Goal: Task Accomplishment & Management: Use online tool/utility

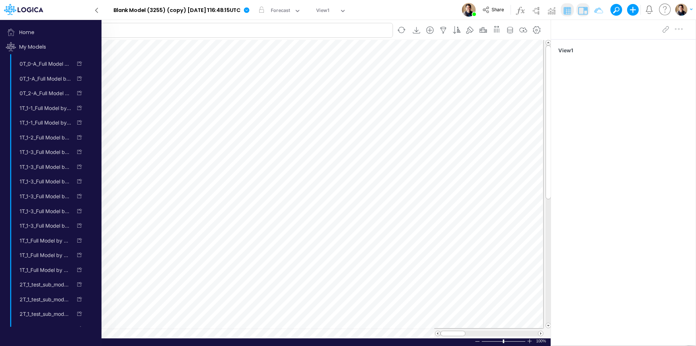
scroll to position [4, 0]
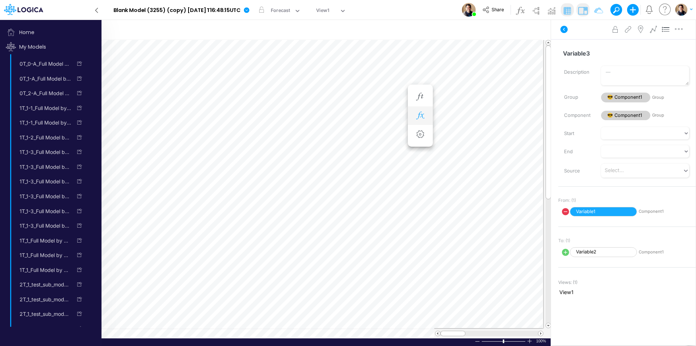
click at [423, 116] on icon "button" at bounding box center [420, 116] width 11 height 8
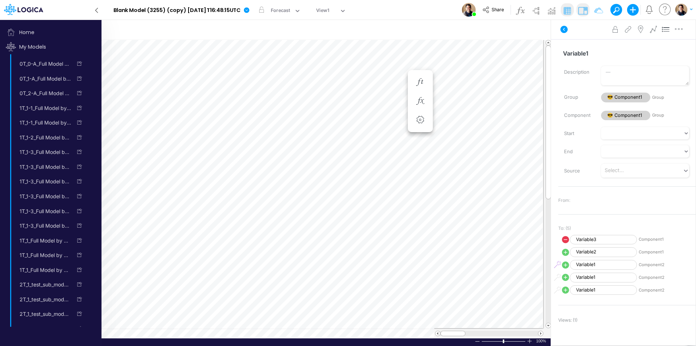
scroll to position [4, 0]
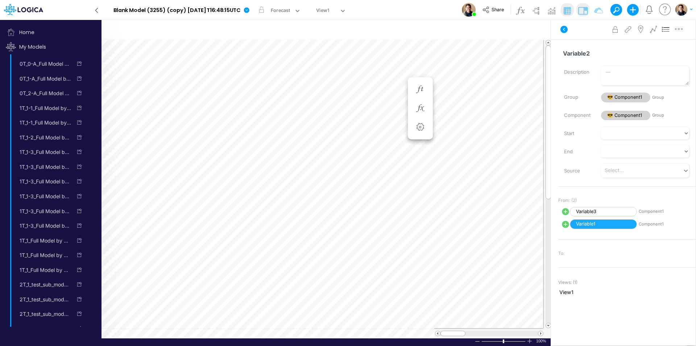
scroll to position [4, 0]
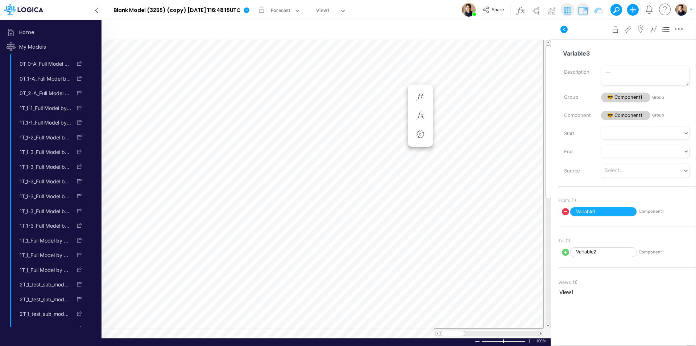
scroll to position [4, 0]
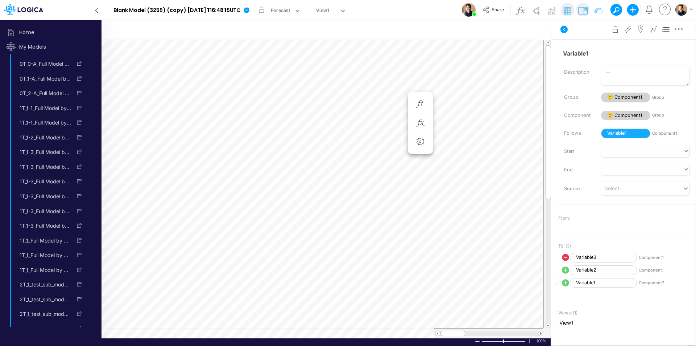
scroll to position [4, 0]
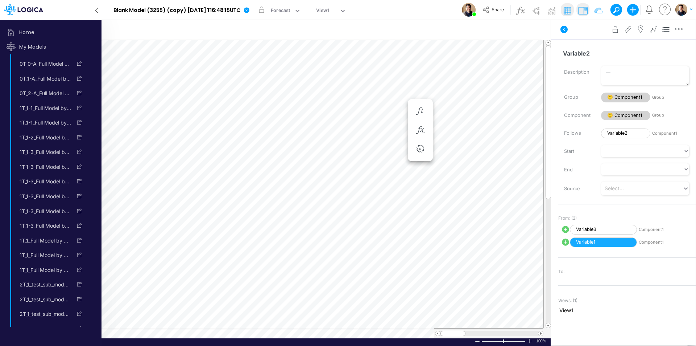
click at [96, 8] on icon at bounding box center [97, 10] width 8 height 13
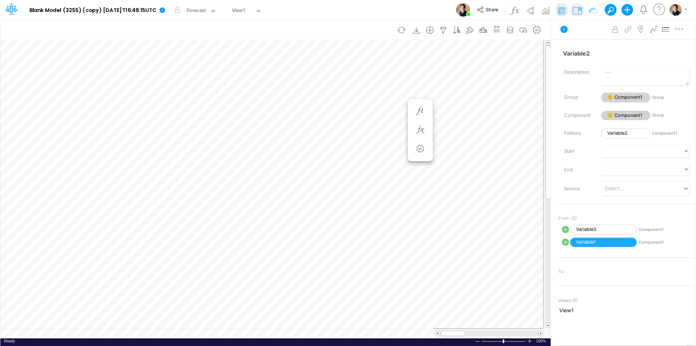
scroll to position [4, 0]
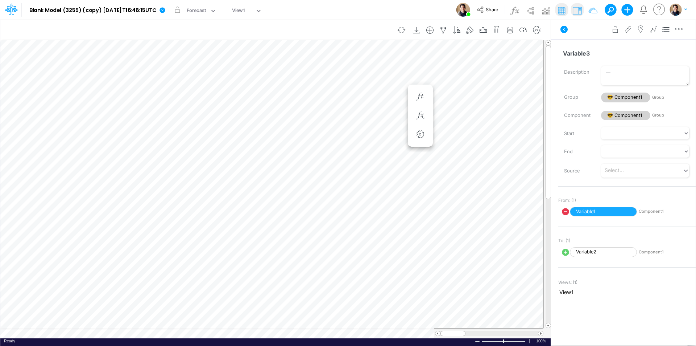
scroll to position [4, 0]
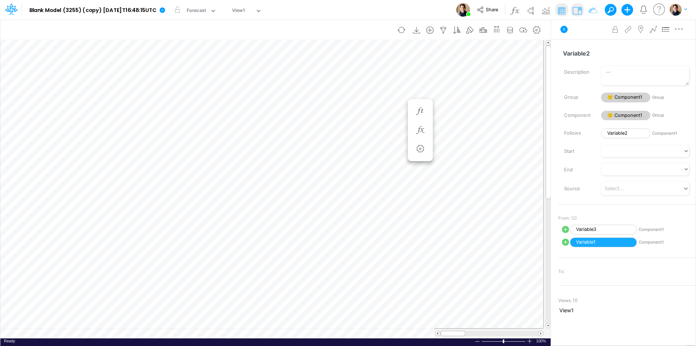
scroll to position [4, 0]
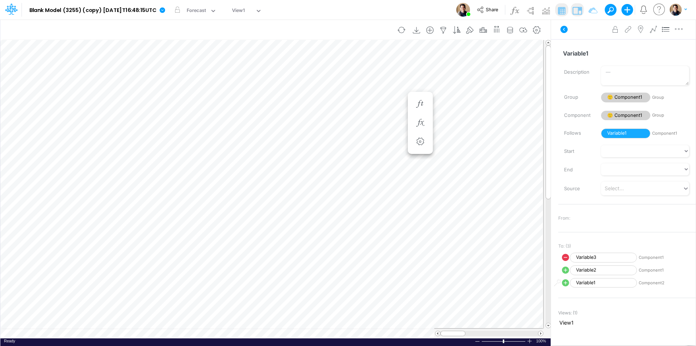
scroll to position [4, 0]
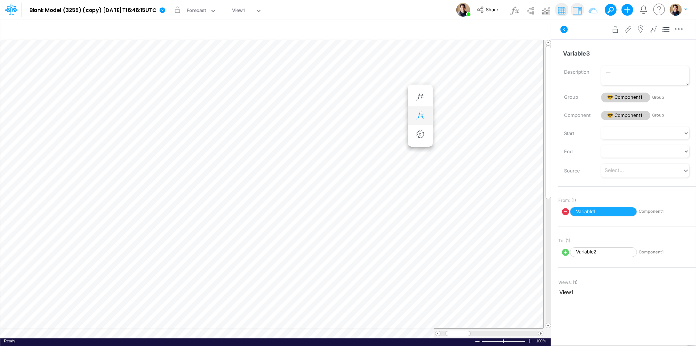
click at [426, 115] on button "button" at bounding box center [420, 115] width 13 height 15
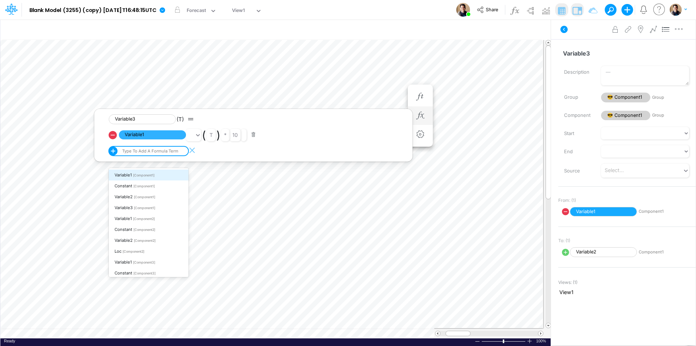
click at [141, 152] on div "Type to add a formula term" at bounding box center [150, 150] width 58 height 5
click at [139, 184] on span "[Component1]" at bounding box center [144, 186] width 21 height 4
type input "var"
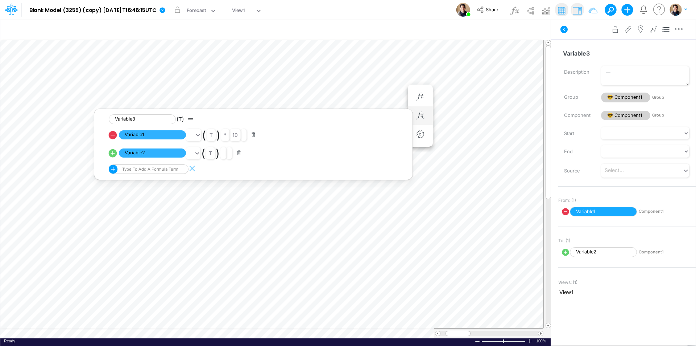
click at [411, 5] on div "Model Blank Model (3255) (copy) [DATE]T16:48:15UTC Edit model settings Duplicat…" at bounding box center [348, 10] width 627 height 20
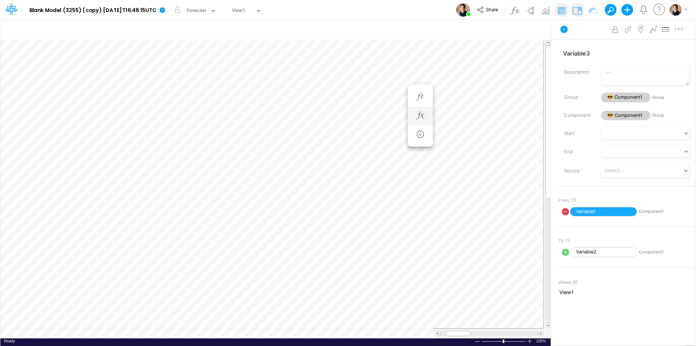
click at [411, 9] on div "Model Blank Model (3255) (copy) [DATE]T16:48:15UTC Edit model settings Duplicat…" at bounding box center [348, 10] width 627 height 20
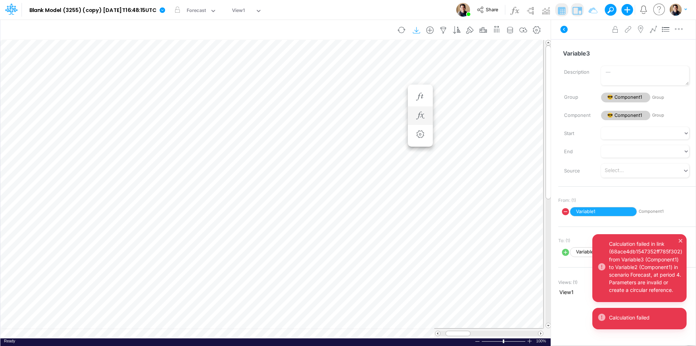
scroll to position [4, 0]
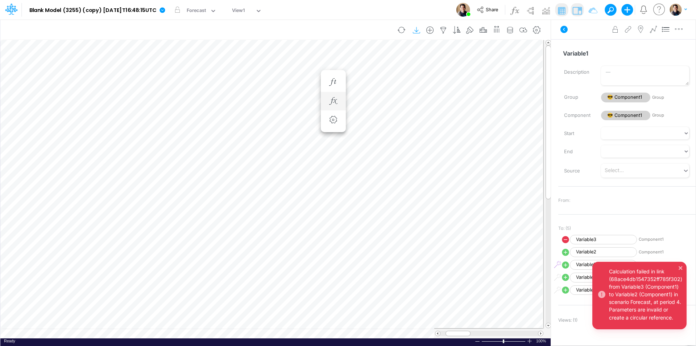
scroll to position [4, 0]
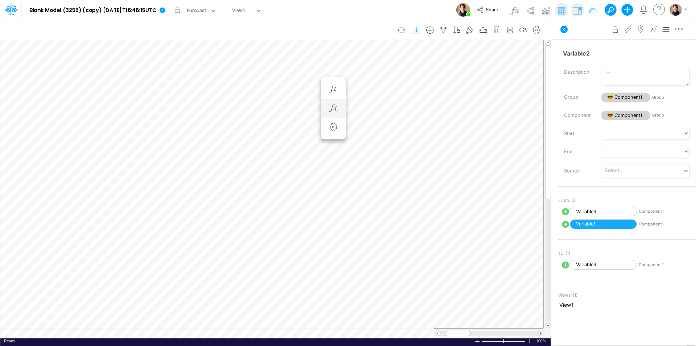
scroll to position [4, 0]
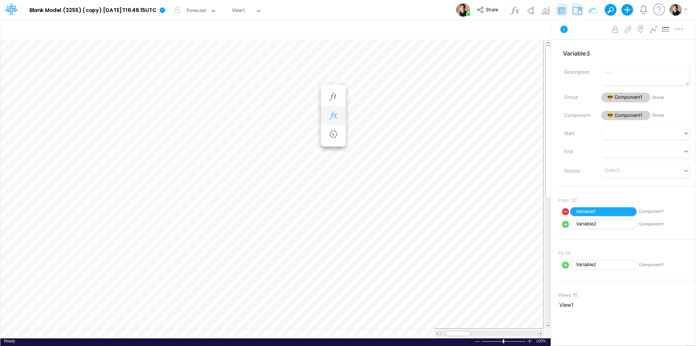
click at [337, 119] on icon "button" at bounding box center [333, 116] width 11 height 8
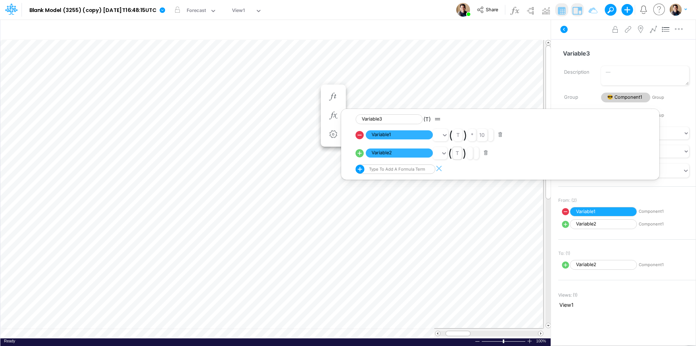
click at [460, 154] on input "text" at bounding box center [460, 153] width 1 height 6
click at [468, 182] on div "t -" at bounding box center [470, 181] width 34 height 12
drag, startPoint x: 468, startPoint y: 182, endPoint x: 471, endPoint y: 153, distance: 29.1
click at [468, 153] on div at bounding box center [470, 153] width 9 height 12
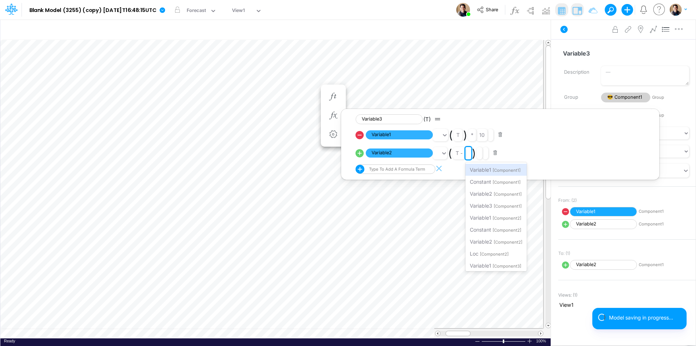
type input "1"
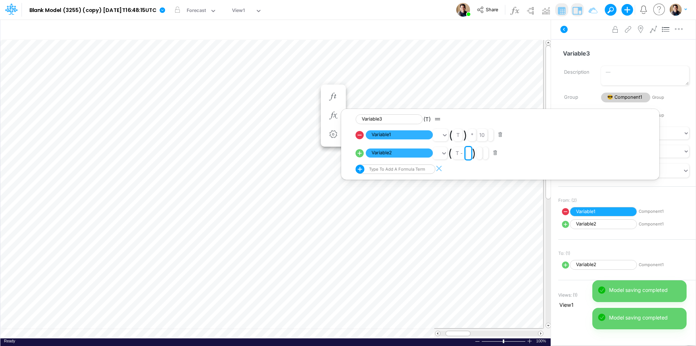
click at [393, 7] on div "Model Blank Model (3255) (copy) [DATE]T16:48:15UTC Edit model settings Duplicat…" at bounding box center [348, 10] width 627 height 20
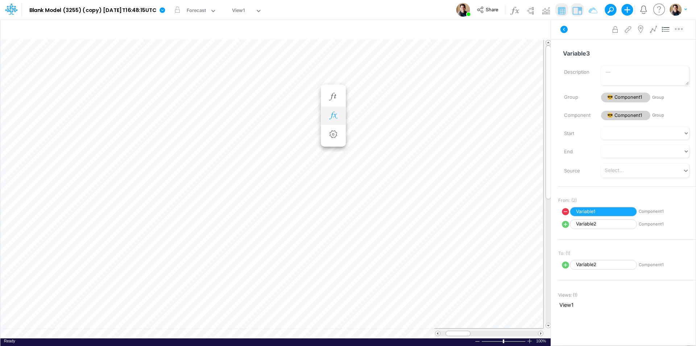
click at [337, 116] on icon "button" at bounding box center [333, 116] width 11 height 8
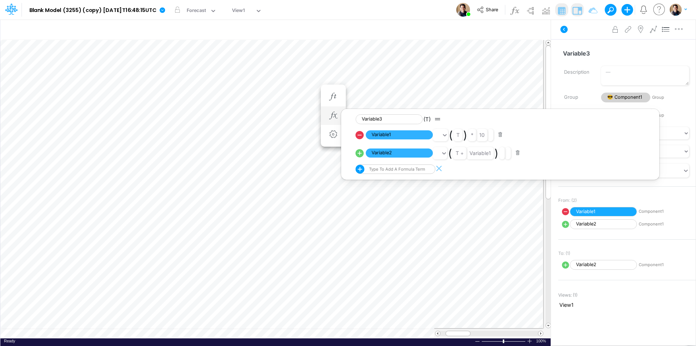
click at [361, 150] on icon at bounding box center [360, 153] width 8 height 8
select select "1"
select select "Multiply"
select select "Add"
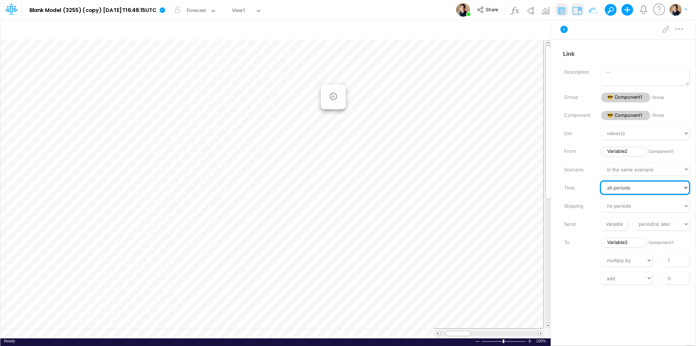
click at [633, 189] on select "all periods Jan-23 Feb-23 Mar-23 Apr-23 May-23 Jun-23 [DATE]-23 Aug-23 Sep-23 O…" at bounding box center [645, 187] width 88 height 12
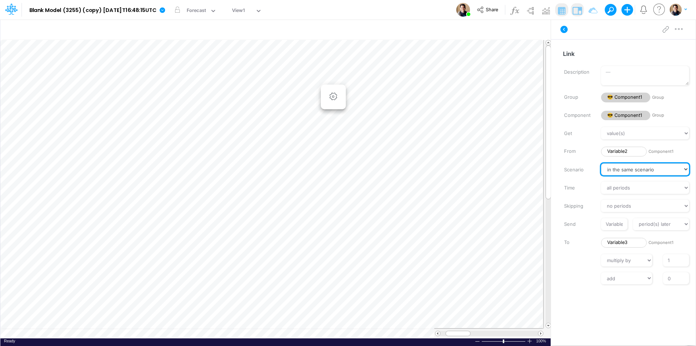
click at [630, 172] on select "in the same scenario Forecast" at bounding box center [645, 169] width 88 height 12
click at [617, 225] on input "Variable1" at bounding box center [614, 224] width 26 height 12
type input "1"
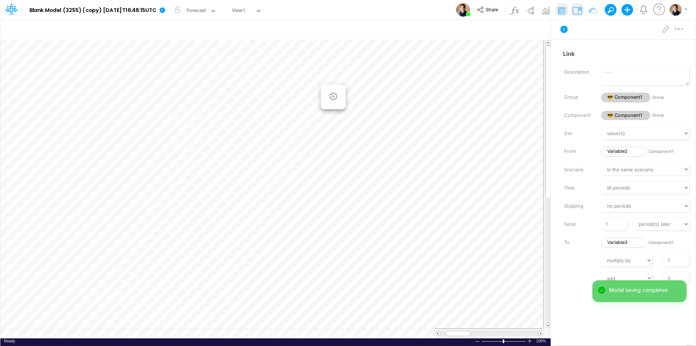
scroll to position [4, 0]
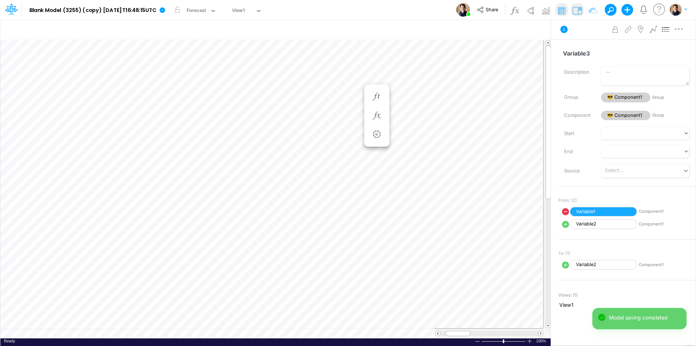
scroll to position [4, 0]
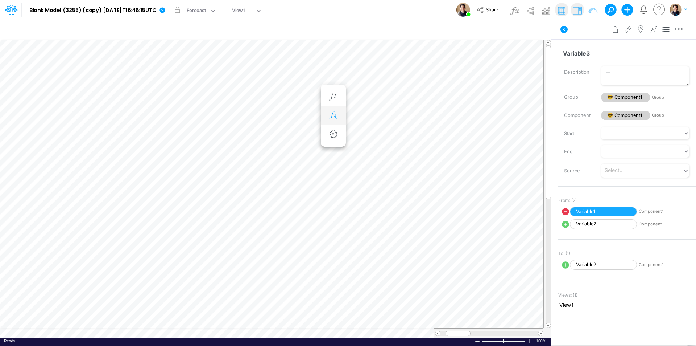
click at [337, 121] on button "button" at bounding box center [333, 115] width 13 height 15
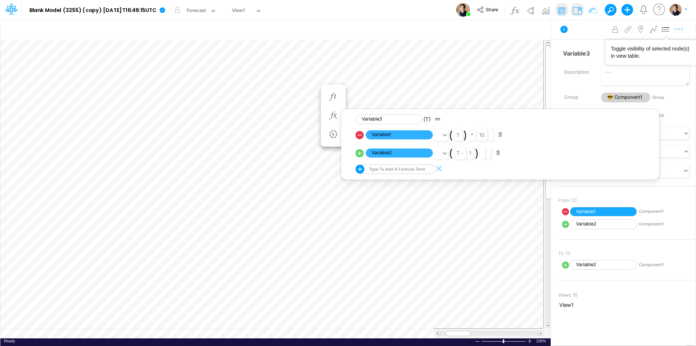
click at [679, 29] on icon "button" at bounding box center [679, 29] width 11 height 8
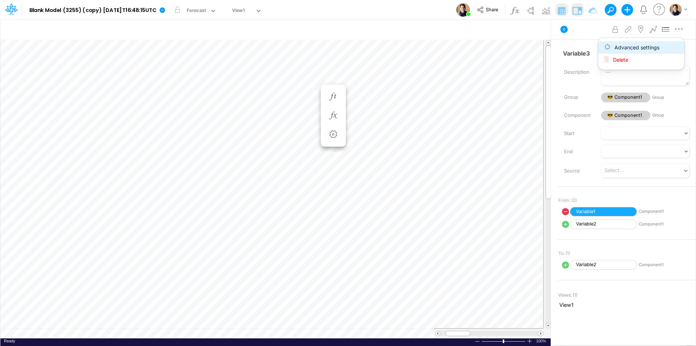
click at [653, 48] on span "Advanced settings" at bounding box center [637, 47] width 45 height 6
select select "sum"
select select "field"
select select "Number"
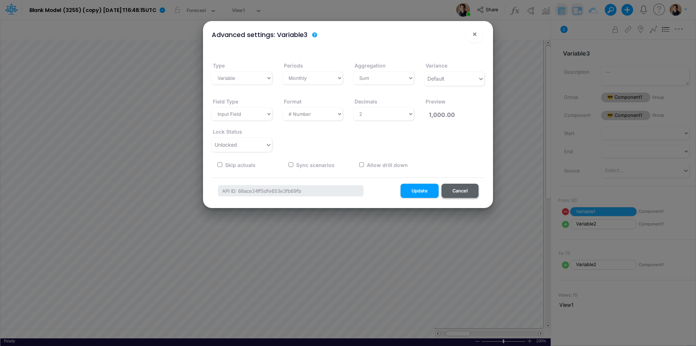
click at [464, 193] on button "Cancel" at bounding box center [460, 190] width 37 height 14
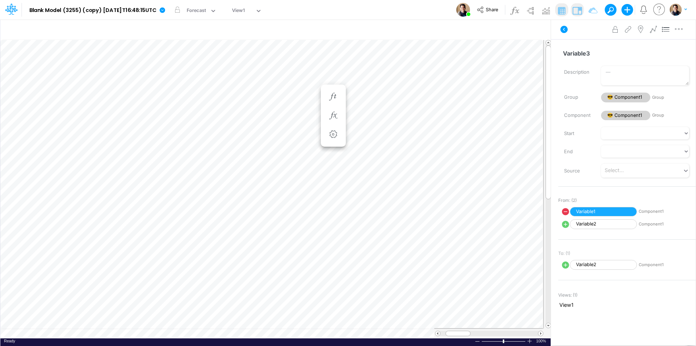
click at [565, 212] on icon at bounding box center [565, 211] width 7 height 7
select select "Multiply"
select select "Add"
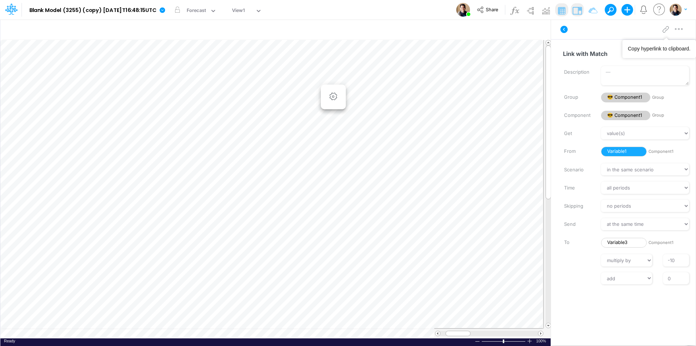
click at [687, 25] on div "Advanced settings Delete" at bounding box center [623, 29] width 145 height 20
click at [680, 29] on icon "button" at bounding box center [679, 29] width 11 height 8
click at [649, 47] on span "Advanced settings" at bounding box center [637, 47] width 45 height 6
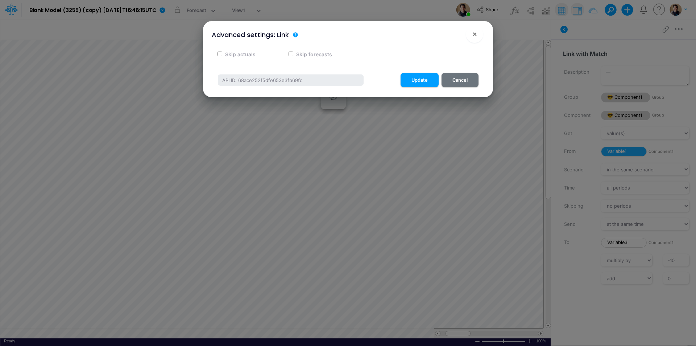
click at [215, 54] on div "Skip actuals" at bounding box center [240, 54] width 56 height 14
click at [221, 53] on input "Skip actuals" at bounding box center [220, 53] width 5 height 5
checkbox input "true"
click at [419, 86] on button "Update" at bounding box center [420, 80] width 38 height 14
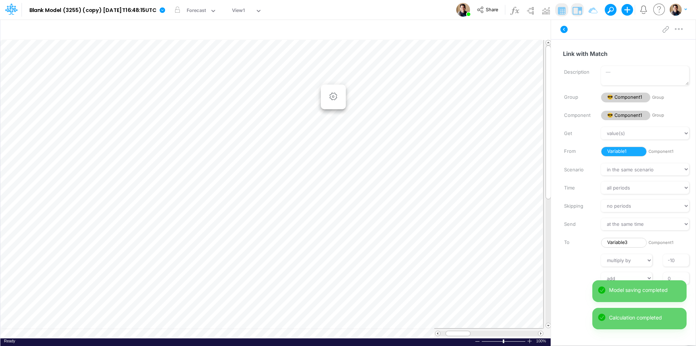
scroll to position [4, 0]
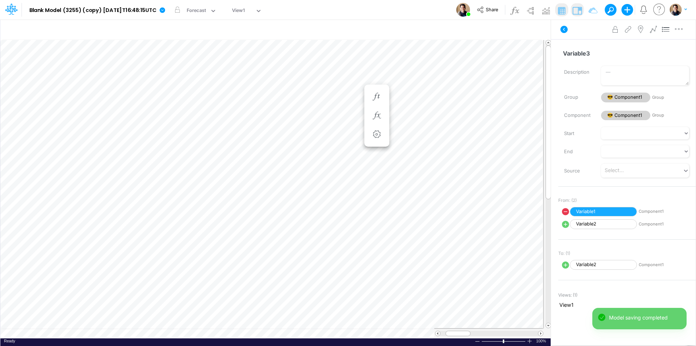
scroll to position [4, 0]
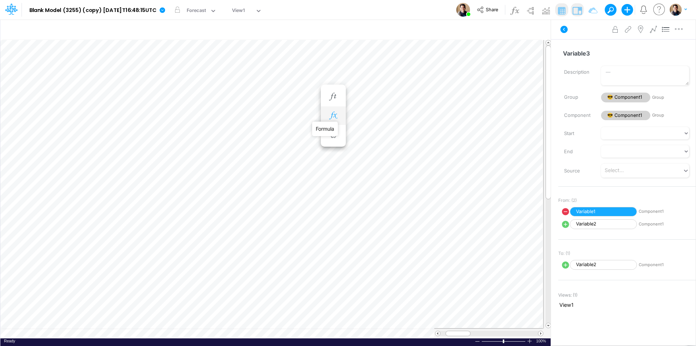
click at [329, 112] on icon "button" at bounding box center [333, 116] width 11 height 8
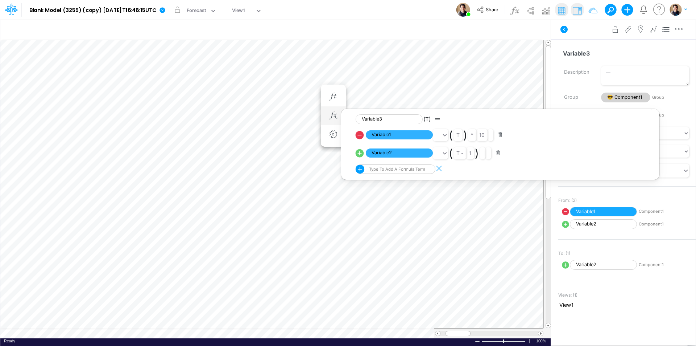
click at [360, 153] on icon at bounding box center [360, 153] width 10 height 10
select select "1"
select select "Multiply"
select select "Add"
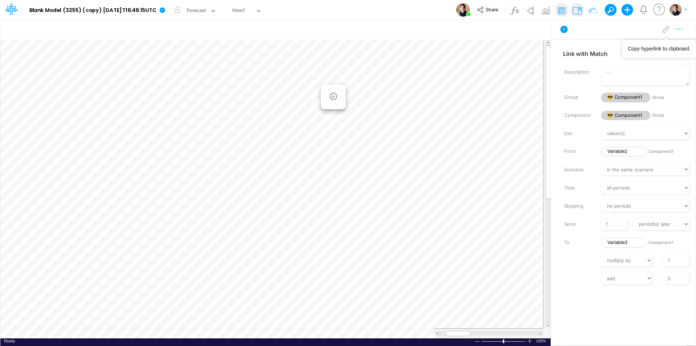
click at [677, 29] on icon "button" at bounding box center [679, 29] width 11 height 8
click at [661, 43] on button "Advanced settings" at bounding box center [641, 47] width 86 height 12
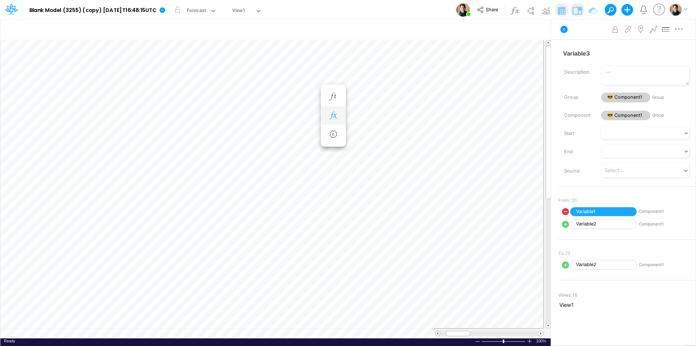
click at [335, 117] on icon "button" at bounding box center [333, 116] width 11 height 8
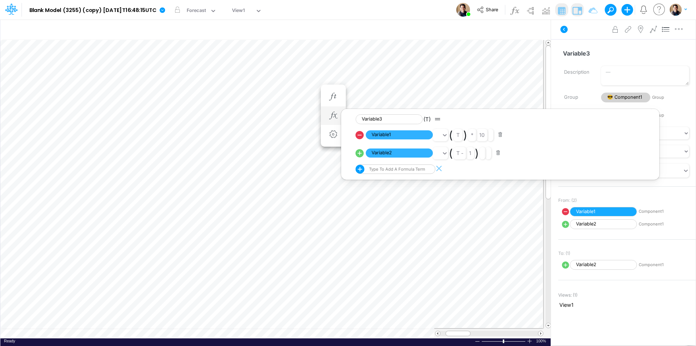
click at [361, 139] on icon at bounding box center [360, 135] width 10 height 10
select select "Multiply"
select select "Add"
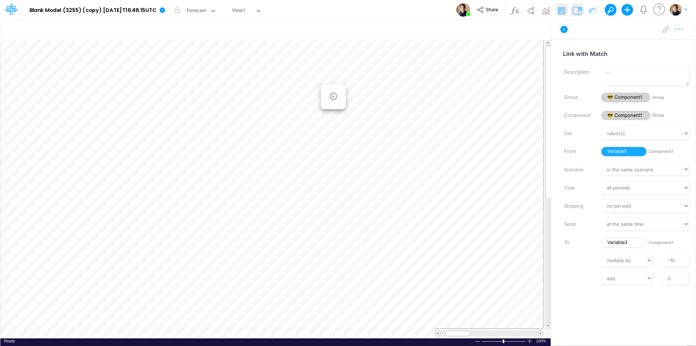
click at [677, 29] on icon "button" at bounding box center [679, 29] width 11 height 8
drag, startPoint x: 660, startPoint y: 37, endPoint x: 642, endPoint y: 43, distance: 18.6
click at [642, 43] on div "Copy hyperlink to clipboard." at bounding box center [660, 49] width 74 height 18
click at [677, 30] on icon "button" at bounding box center [679, 29] width 11 height 8
click at [626, 46] on span "Advanced settings" at bounding box center [637, 47] width 45 height 6
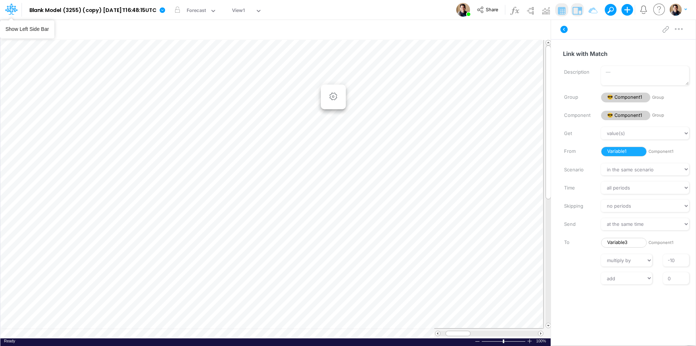
click at [17, 10] on icon at bounding box center [17, 10] width 2 height 2
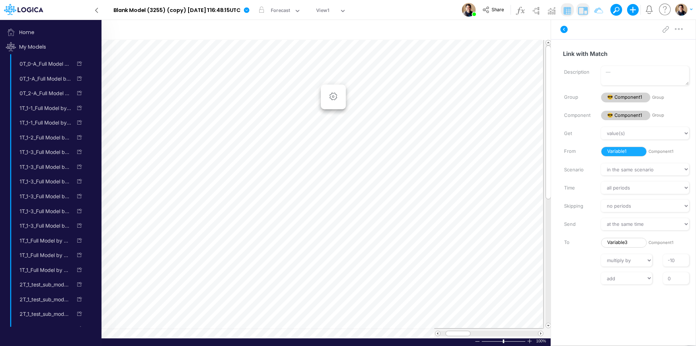
click at [45, 9] on icon "App version: ac5ced79923d3462c60642fca87001a8accc02dd" at bounding box center [24, 10] width 50 height 13
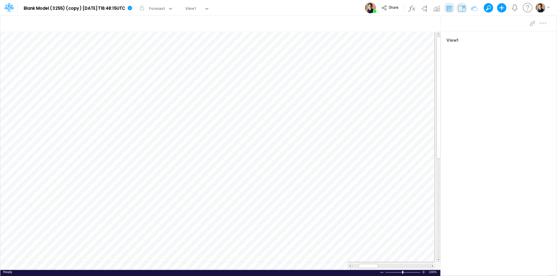
scroll to position [4, 0]
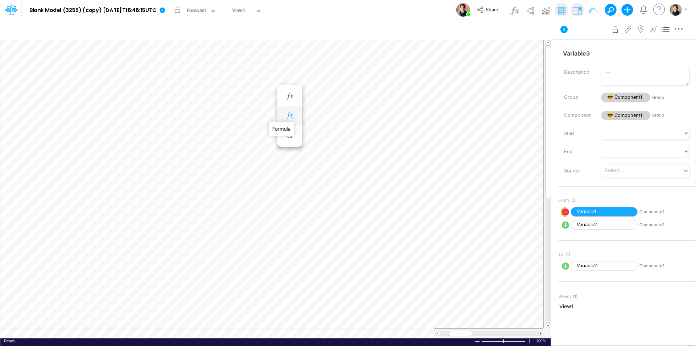
click at [288, 117] on icon "button" at bounding box center [289, 116] width 11 height 8
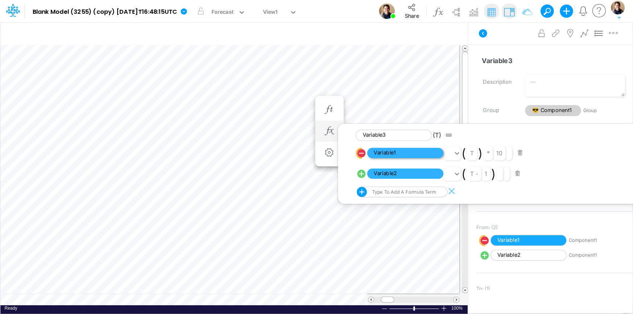
scroll to position [4, 0]
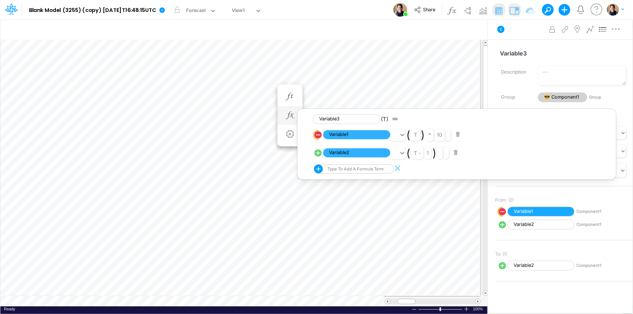
click at [318, 154] on line "circle with outer border" at bounding box center [318, 153] width 0 height 4
select select "1"
select select "Multiply"
select select "Add"
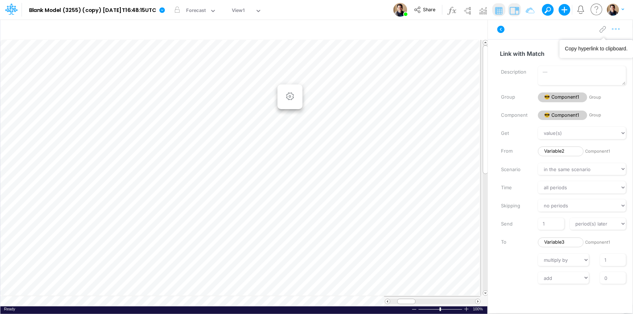
click at [617, 28] on icon "button" at bounding box center [615, 29] width 11 height 8
click at [577, 45] on div "Copy hyperlink to clipboard." at bounding box center [596, 49] width 74 height 18
click at [616, 28] on icon "button" at bounding box center [615, 29] width 11 height 8
click at [553, 47] on span "Advanced settings" at bounding box center [573, 47] width 45 height 6
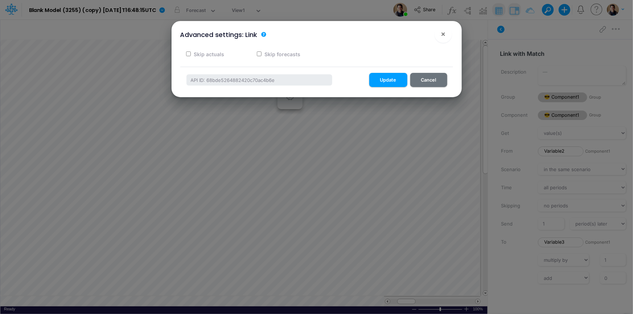
click at [285, 58] on label "Skip forecasts" at bounding box center [281, 54] width 37 height 8
click at [261, 56] on input "Skip forecasts" at bounding box center [259, 53] width 5 height 5
checkbox input "true"
click at [386, 78] on button "Update" at bounding box center [388, 80] width 38 height 14
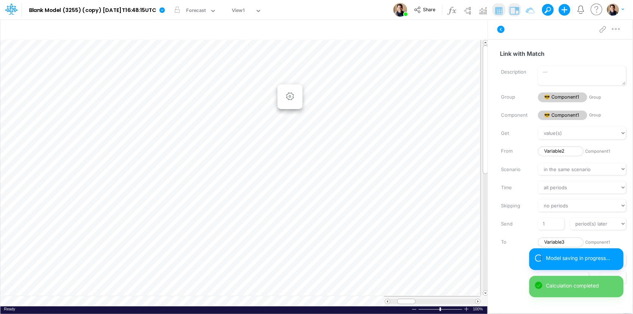
scroll to position [4, 0]
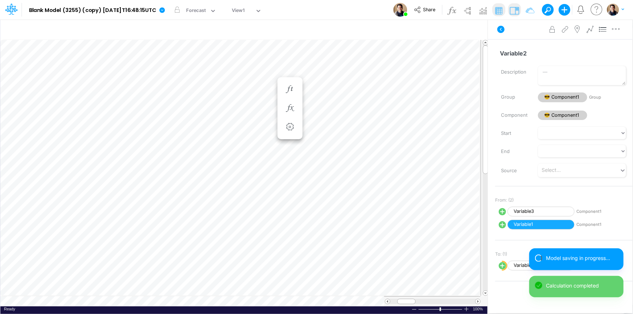
scroll to position [4, 0]
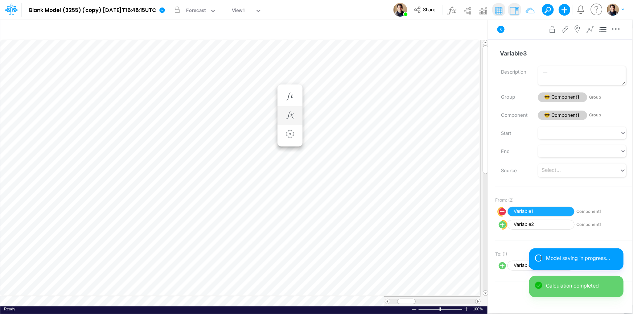
click at [290, 108] on li at bounding box center [289, 115] width 25 height 19
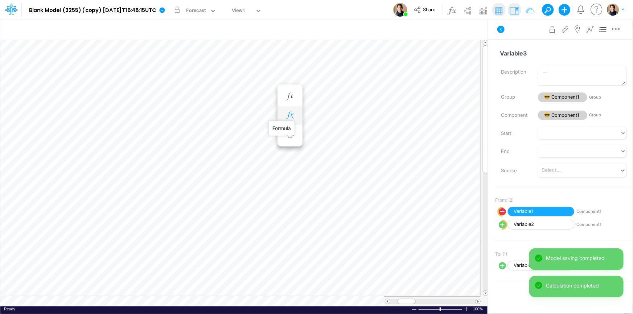
click at [290, 116] on icon "button" at bounding box center [289, 116] width 11 height 8
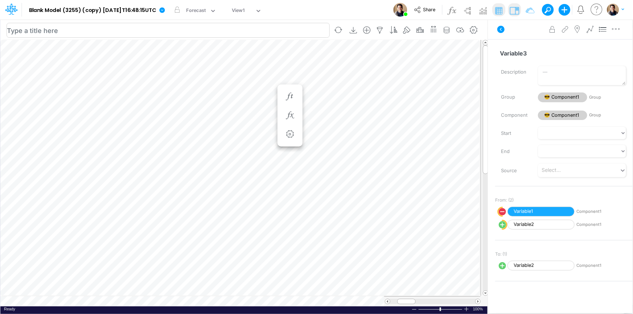
scroll to position [4, 0]
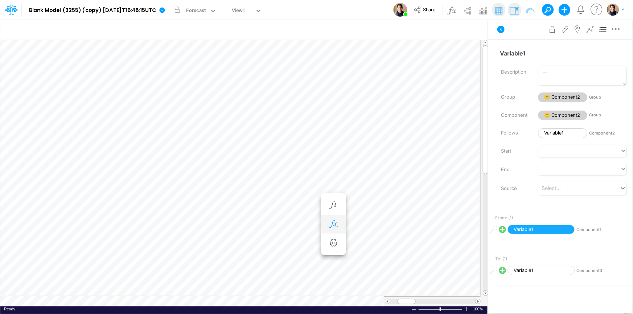
click at [332, 224] on icon "button" at bounding box center [333, 224] width 11 height 8
